Goal: Task Accomplishment & Management: Use online tool/utility

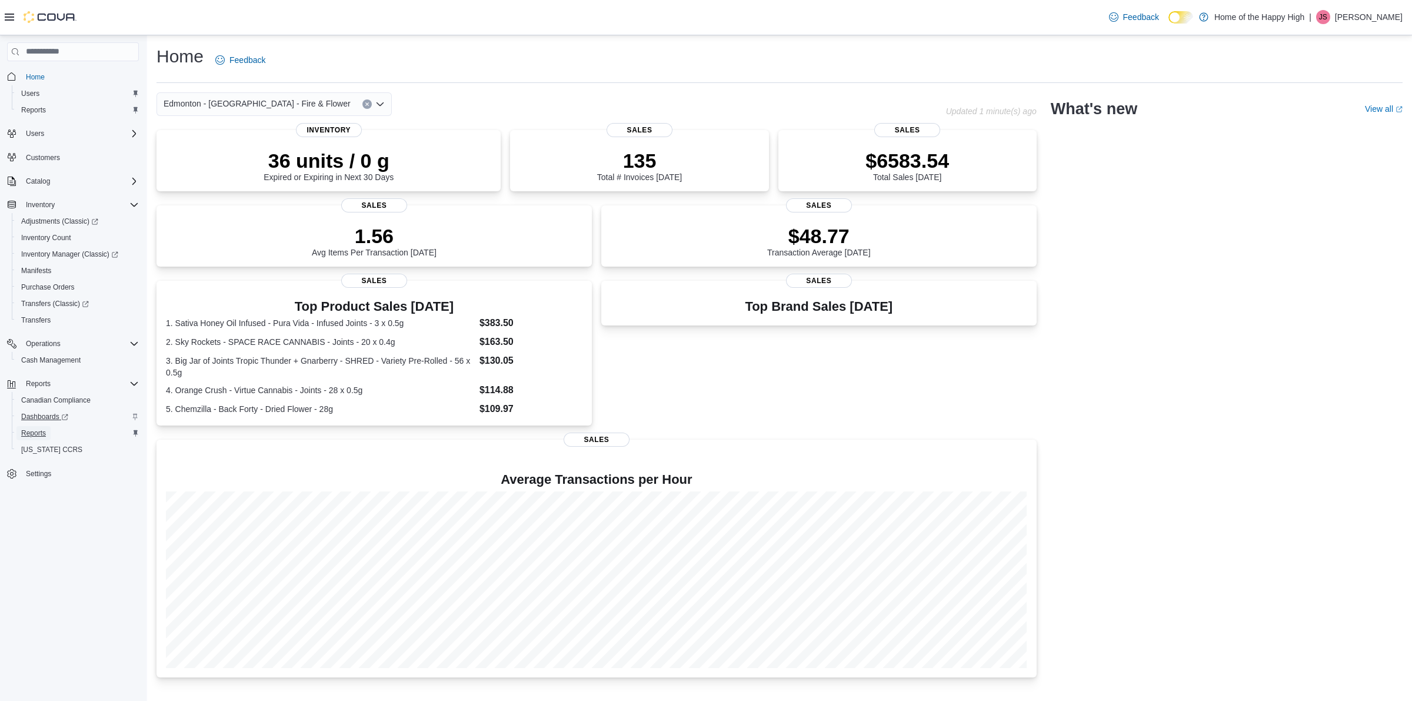
drag, startPoint x: 47, startPoint y: 427, endPoint x: 52, endPoint y: 410, distance: 17.1
click at [47, 427] on link "Reports" at bounding box center [33, 433] width 34 height 14
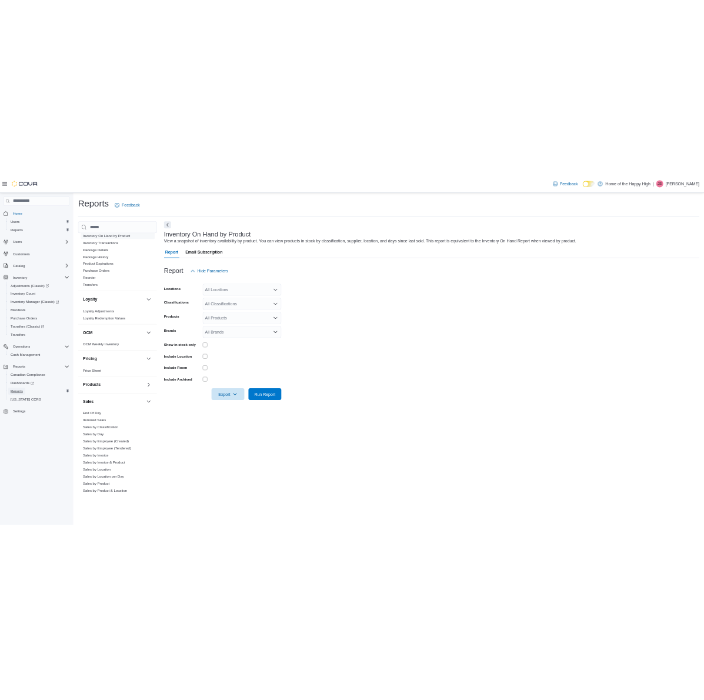
scroll to position [441, 0]
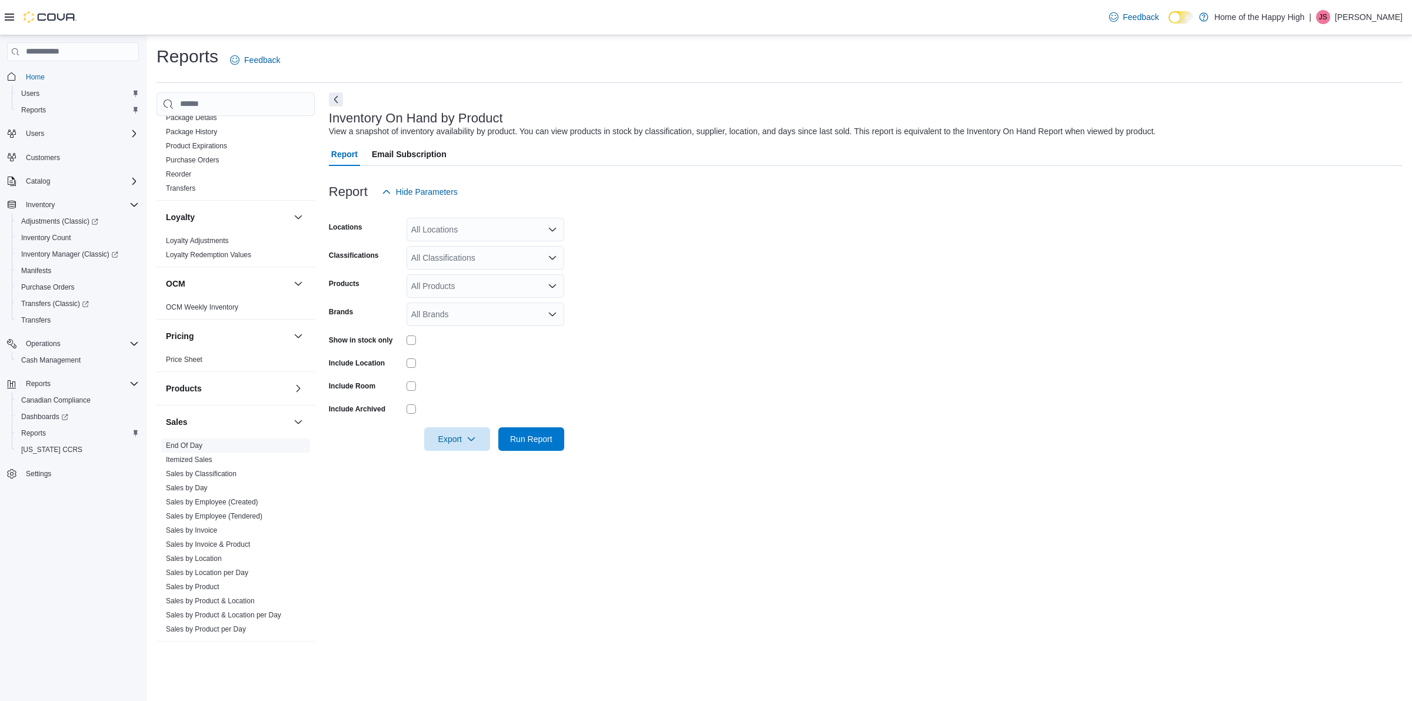
click at [181, 446] on link "End Of Day" at bounding box center [184, 445] width 36 height 8
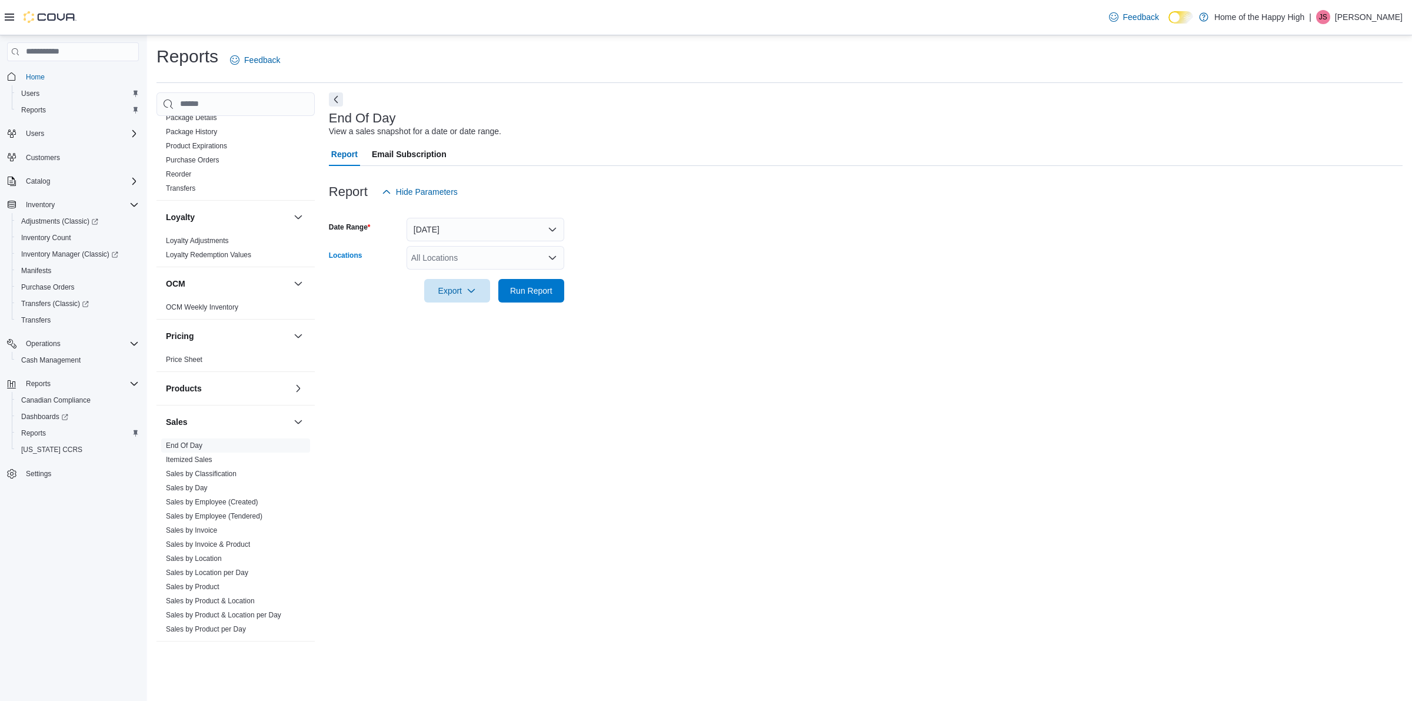
click at [433, 262] on div "All Locations" at bounding box center [486, 258] width 158 height 24
type input "*****"
click at [460, 272] on span "Edmonton - [GEOGRAPHIC_DATA] - Fire & Flower" at bounding box center [548, 277] width 187 height 12
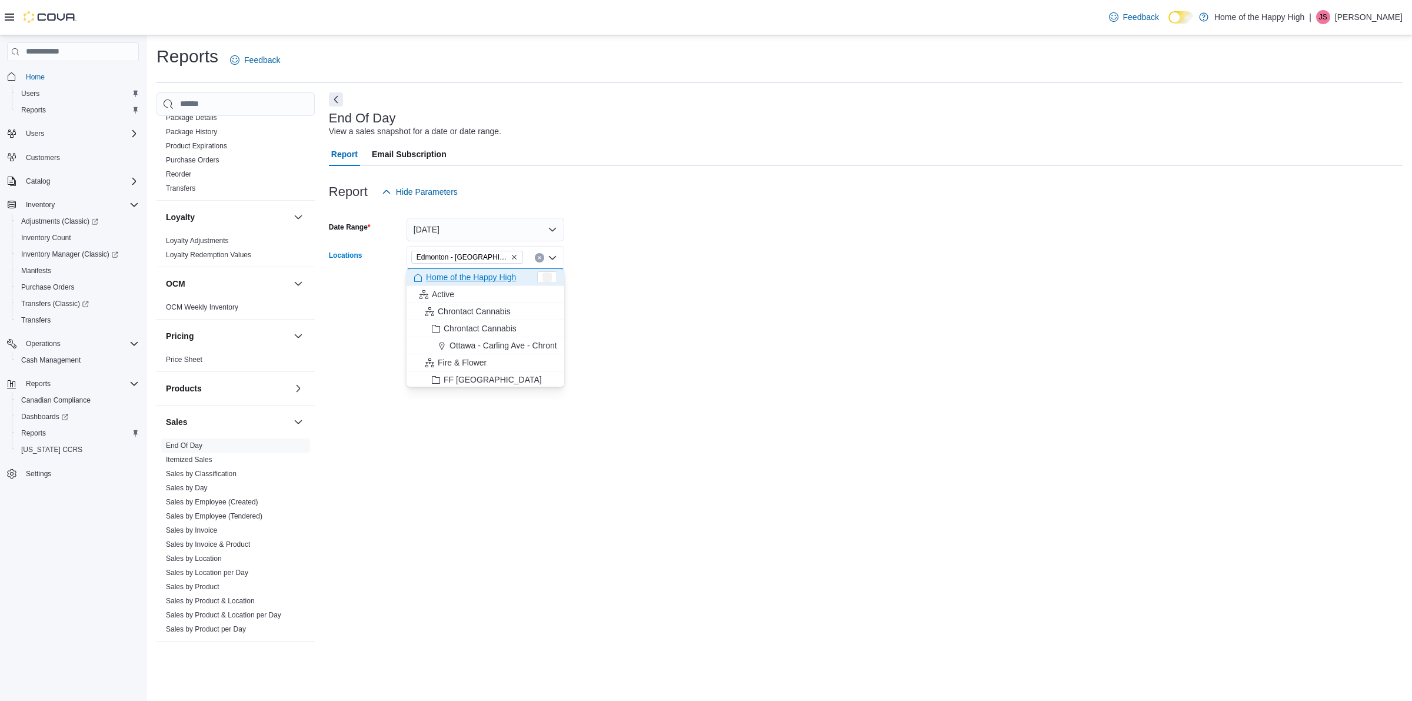
click at [634, 274] on div at bounding box center [866, 273] width 1074 height 9
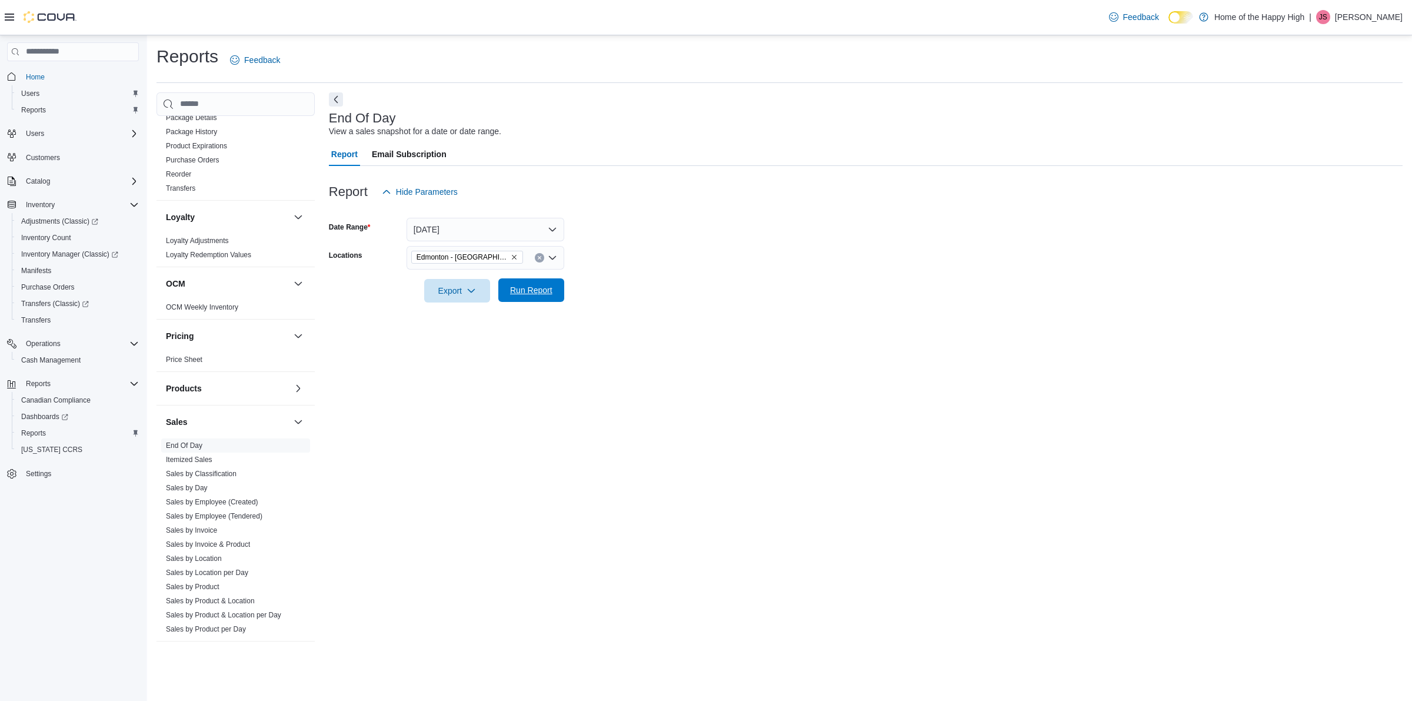
click at [521, 298] on span "Run Report" at bounding box center [531, 290] width 52 height 24
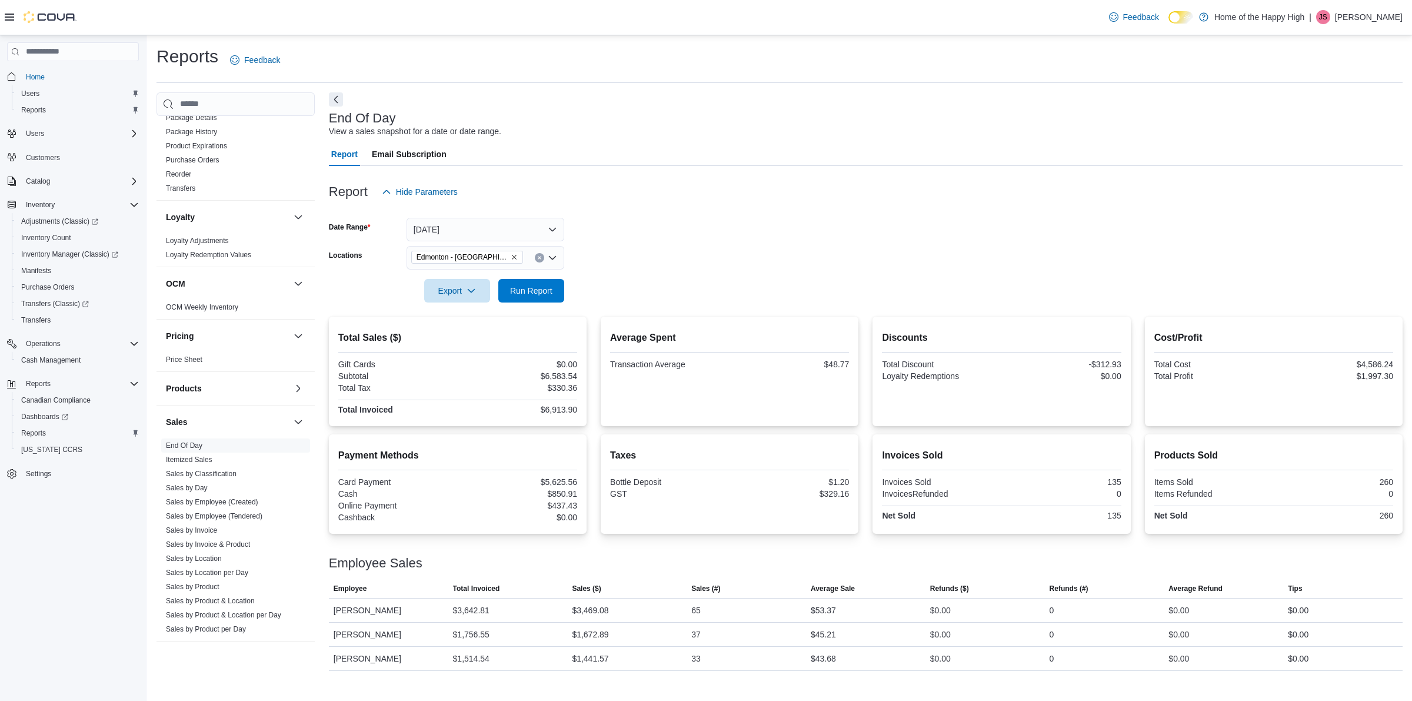
click at [691, 277] on div at bounding box center [866, 273] width 1074 height 9
click at [872, 213] on div at bounding box center [866, 211] width 1074 height 14
click at [739, 239] on form "Date Range [DATE] Locations [GEOGRAPHIC_DATA] - [GEOGRAPHIC_DATA] - Fire & Flow…" at bounding box center [866, 253] width 1074 height 99
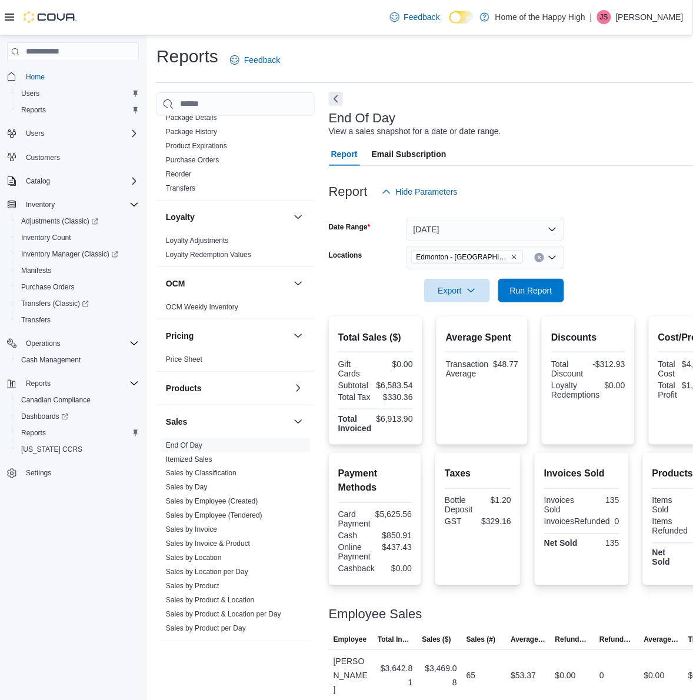
click at [333, 101] on button "Next" at bounding box center [336, 99] width 14 height 14
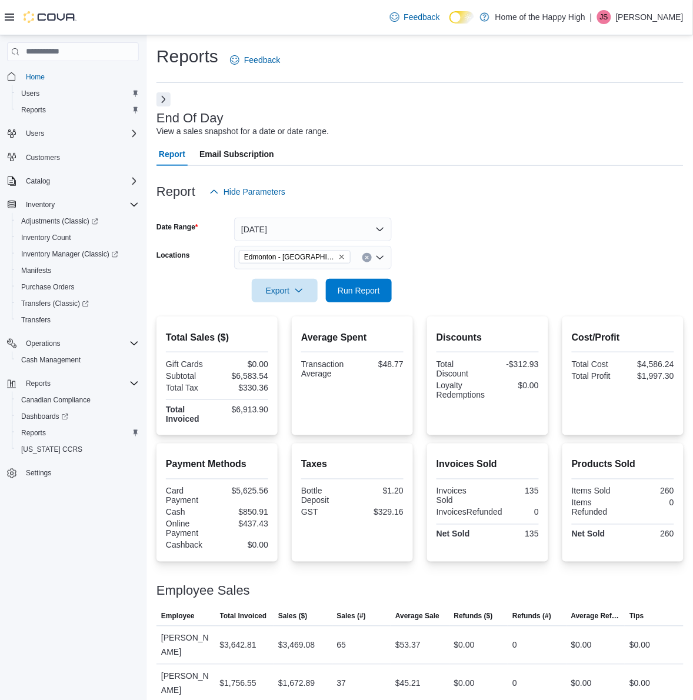
click at [11, 24] on div at bounding box center [41, 17] width 72 height 35
click at [7, 21] on icon at bounding box center [9, 16] width 9 height 9
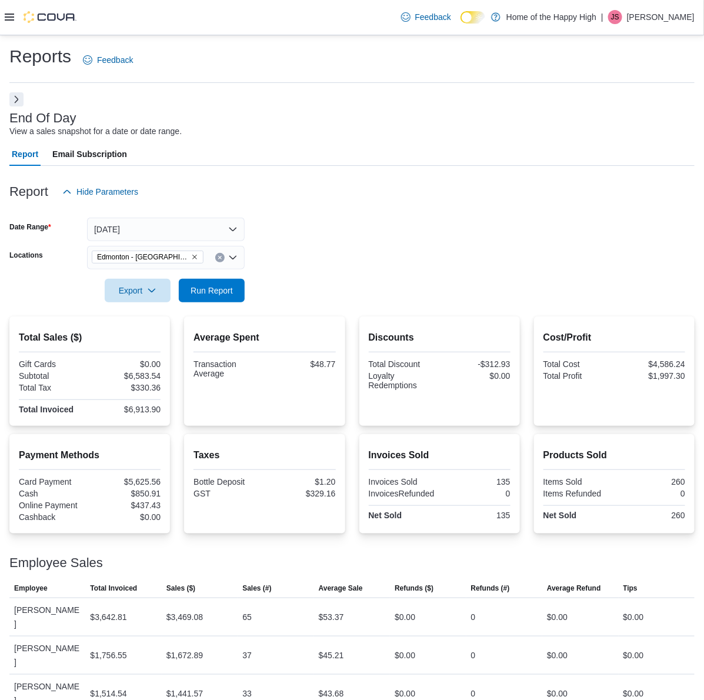
click at [507, 513] on div "135" at bounding box center [476, 515] width 69 height 9
copy div "135"
click at [145, 377] on div "$6,583.54" at bounding box center [126, 375] width 69 height 9
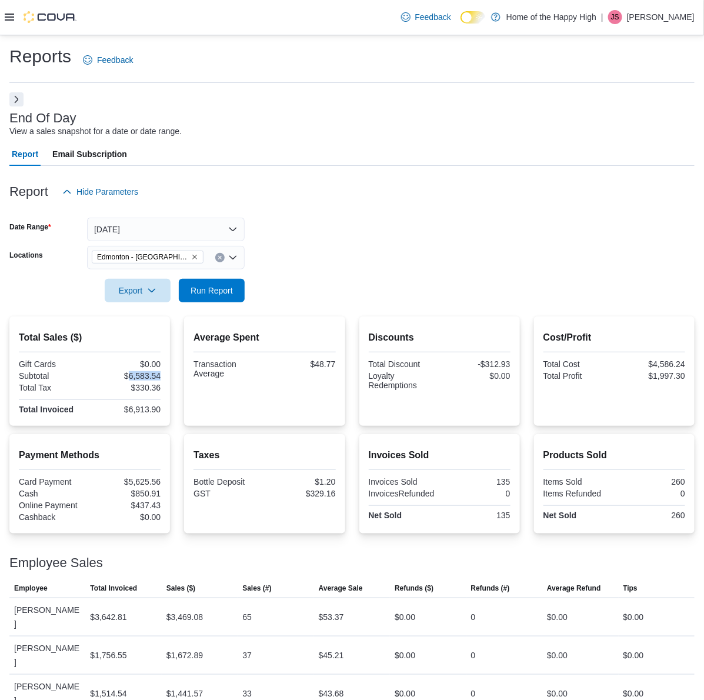
copy div "6,583.54"
click at [199, 290] on span "Run Report" at bounding box center [212, 290] width 42 height 12
click at [149, 297] on span "Export" at bounding box center [138, 290] width 52 height 24
click at [146, 332] on span "Export to Pdf" at bounding box center [139, 336] width 53 height 9
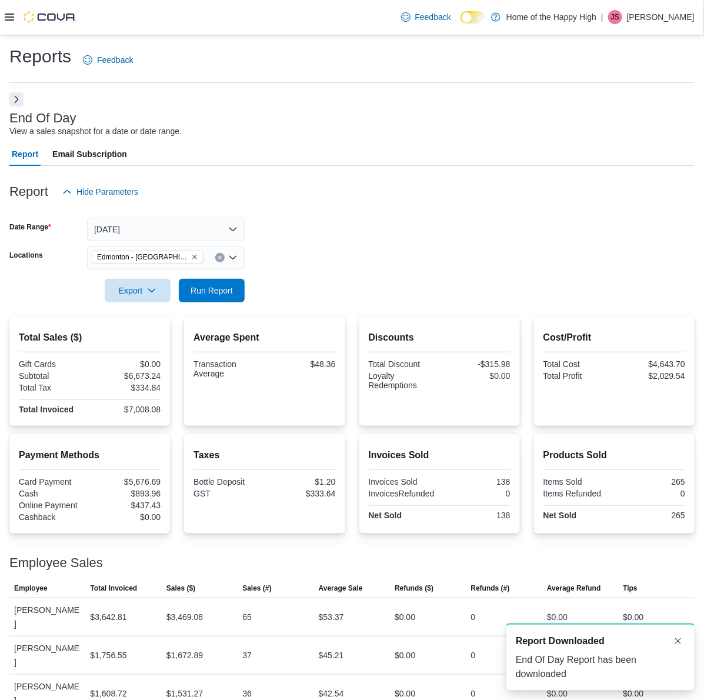
click at [151, 491] on div "$893.96" at bounding box center [126, 493] width 69 height 9
click at [151, 490] on div "$893.96" at bounding box center [126, 493] width 69 height 9
copy div "893.96"
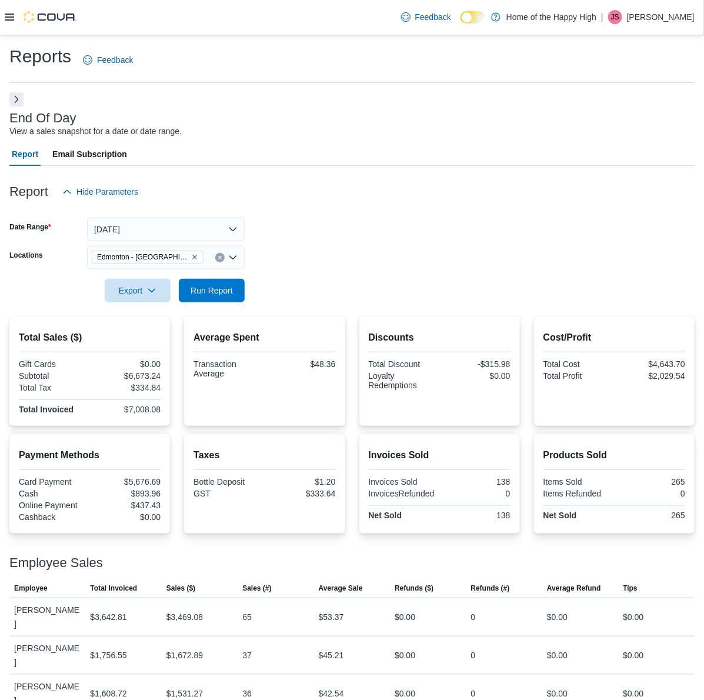
click at [136, 372] on div "$6,673.24" at bounding box center [126, 375] width 69 height 9
click at [138, 372] on div "$6,673.24" at bounding box center [126, 375] width 69 height 9
copy div "6,673.24"
click at [138, 377] on div "$6,673.24" at bounding box center [126, 375] width 69 height 9
click at [139, 377] on div "$6,673.24" at bounding box center [126, 375] width 69 height 9
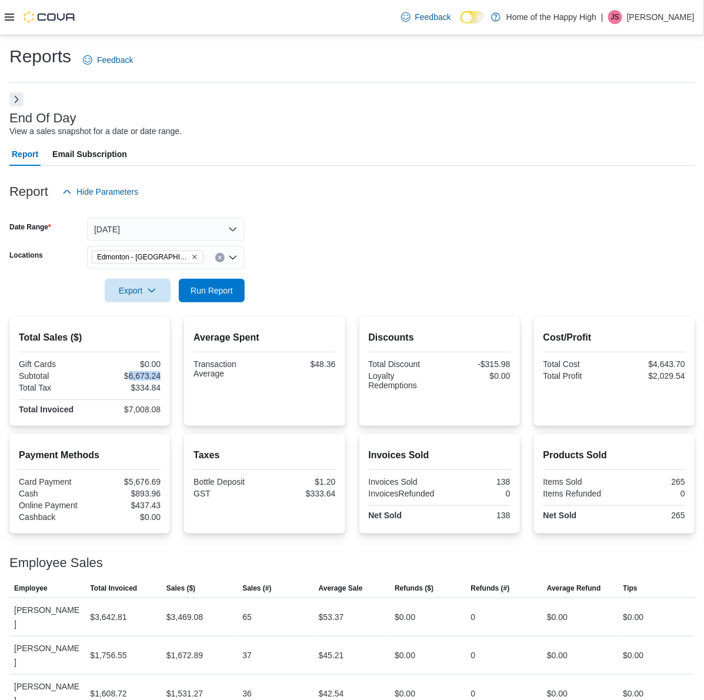
copy div "6,673.24"
click at [12, 10] on div at bounding box center [41, 17] width 72 height 35
click at [11, 12] on icon at bounding box center [9, 16] width 9 height 9
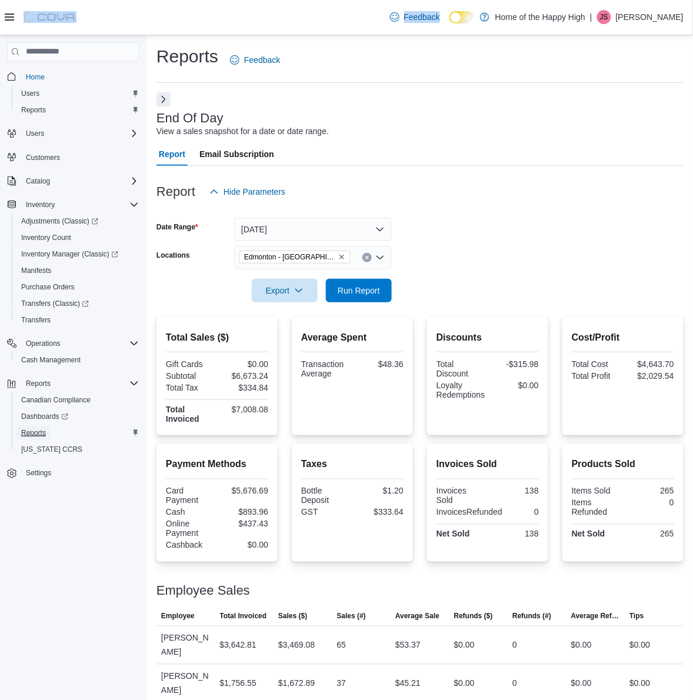
click at [44, 431] on span "Reports" at bounding box center [33, 432] width 25 height 9
click at [157, 95] on button "Next" at bounding box center [164, 99] width 14 height 14
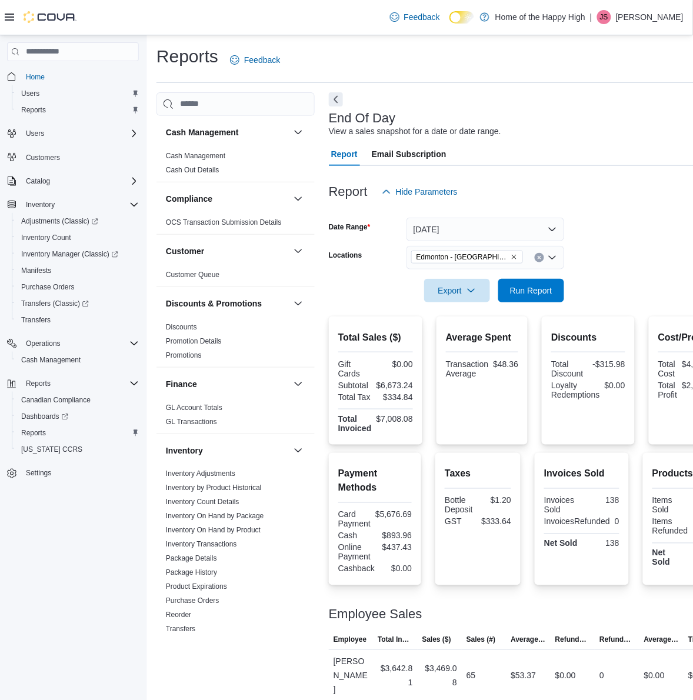
click at [8, 18] on icon at bounding box center [9, 16] width 9 height 9
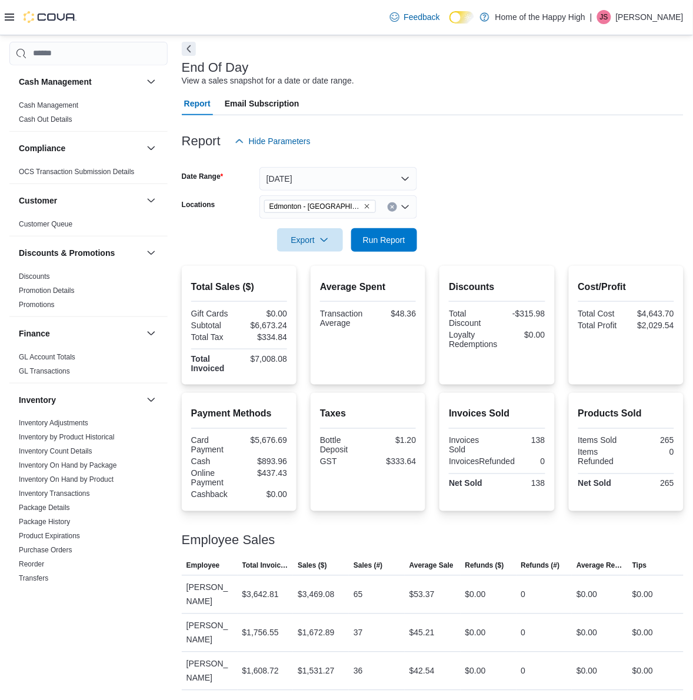
scroll to position [521, 0]
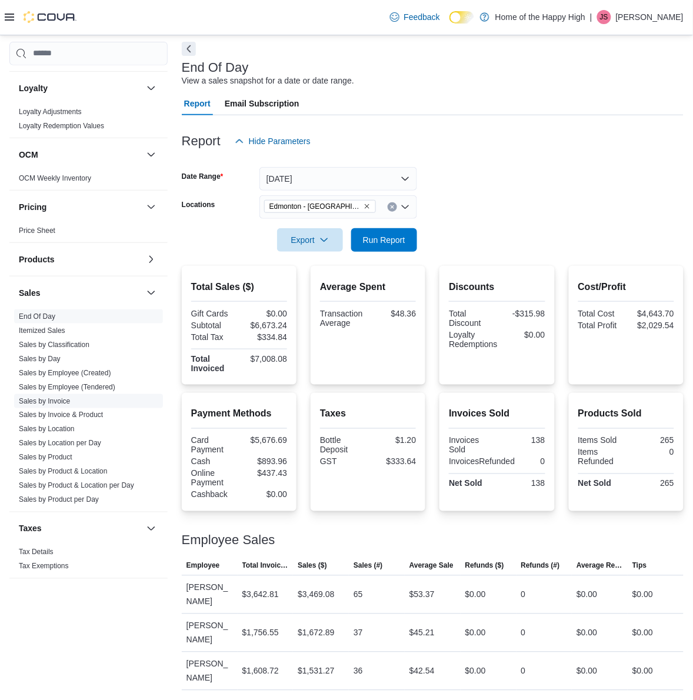
click at [63, 404] on span "Sales by Invoice" at bounding box center [44, 401] width 51 height 9
click at [57, 425] on link "Sales by Location" at bounding box center [47, 429] width 56 height 8
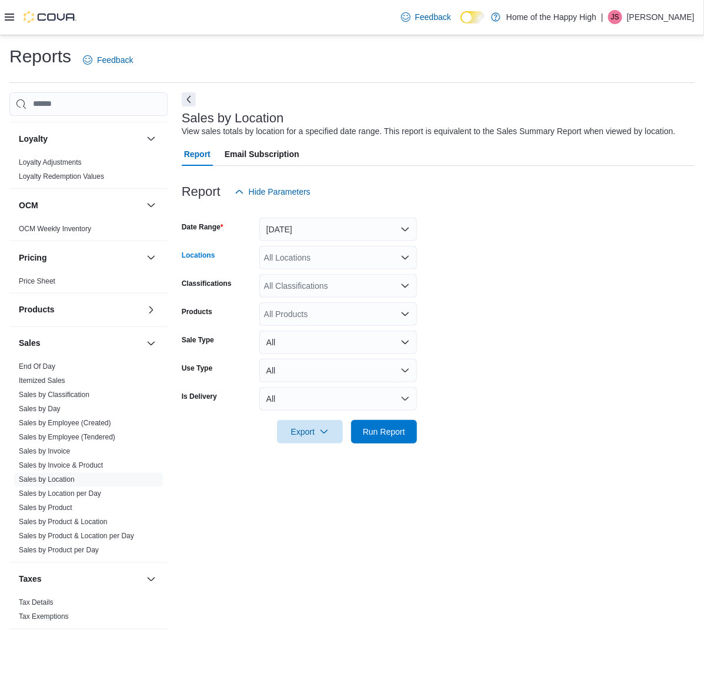
click at [295, 259] on div "All Locations" at bounding box center [338, 258] width 158 height 24
type input "*****"
click at [319, 274] on span "Edmonton - [GEOGRAPHIC_DATA] - Fire & Flower" at bounding box center [401, 277] width 187 height 12
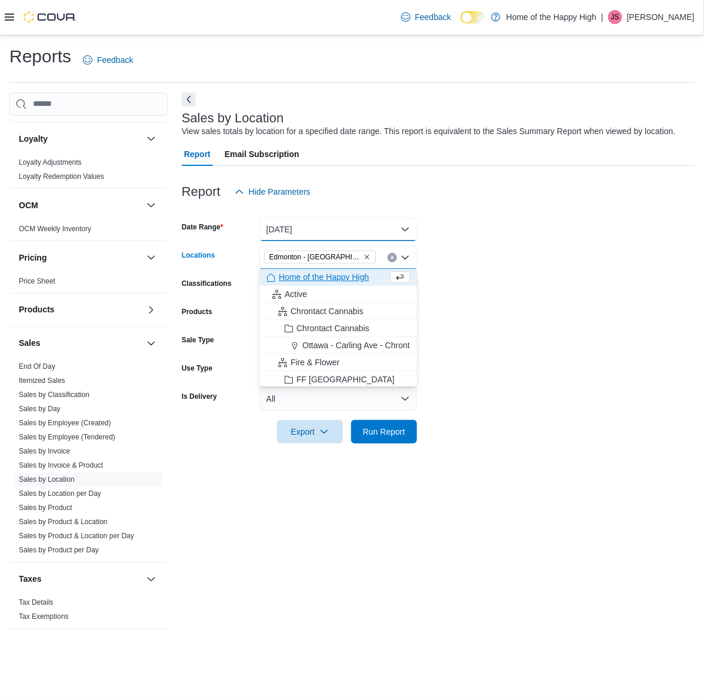
click at [325, 233] on button "[DATE]" at bounding box center [338, 230] width 158 height 24
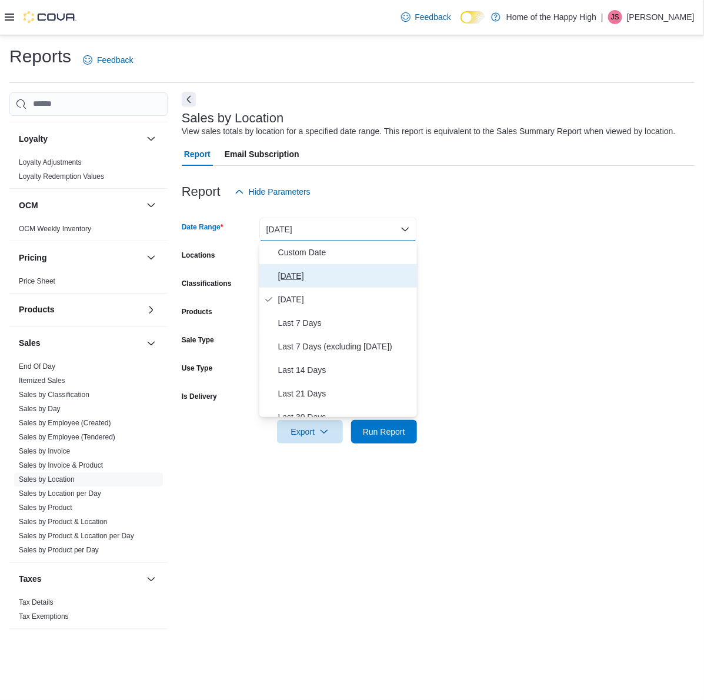
drag, startPoint x: 319, startPoint y: 271, endPoint x: 364, endPoint y: 365, distance: 104.0
click at [319, 271] on span "[DATE]" at bounding box center [345, 276] width 134 height 14
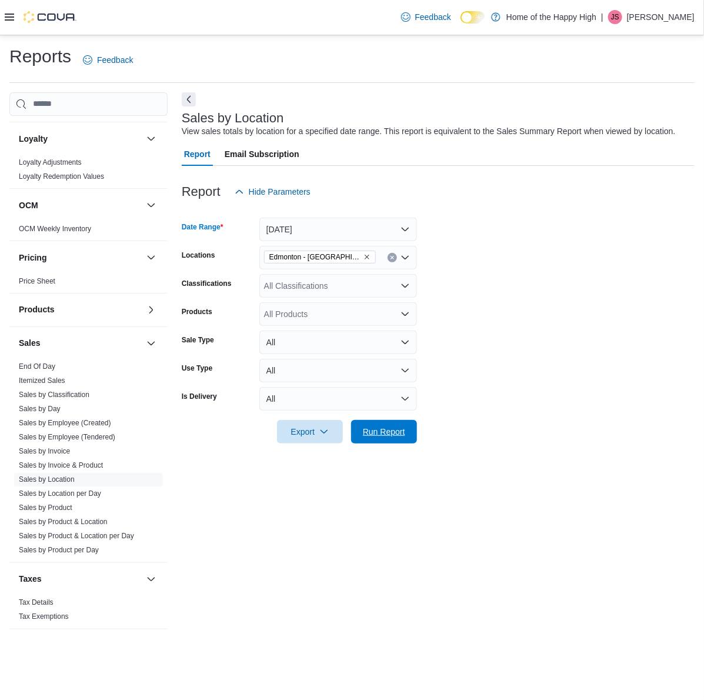
click at [405, 439] on span "Run Report" at bounding box center [384, 432] width 52 height 24
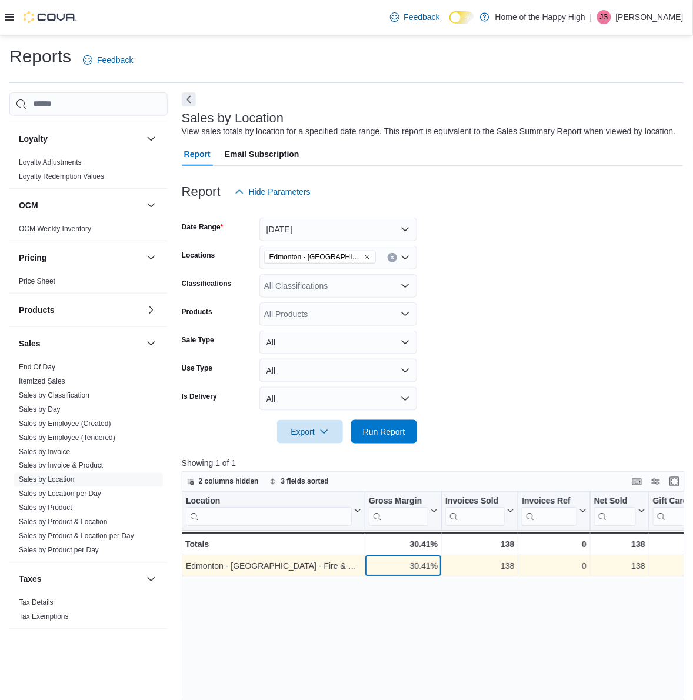
click at [419, 567] on div "30.41%" at bounding box center [403, 567] width 69 height 14
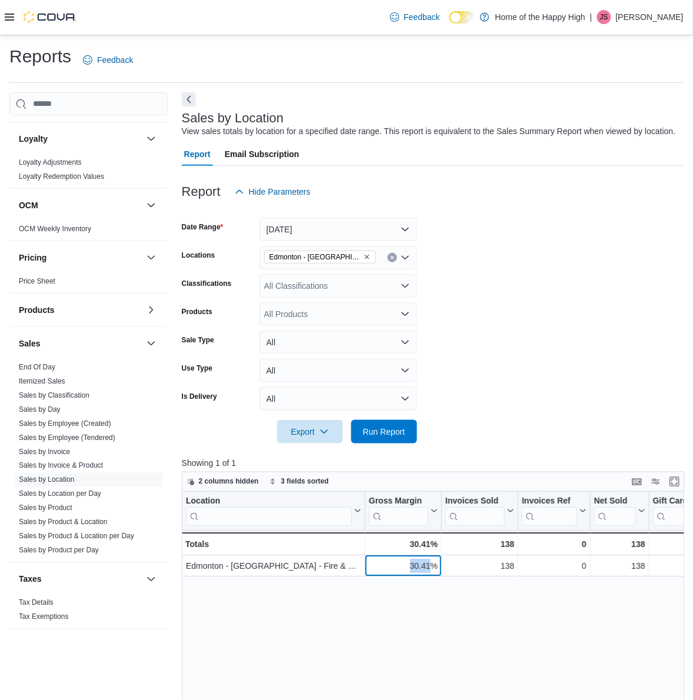
copy div "30.41"
